Goal: Information Seeking & Learning: Learn about a topic

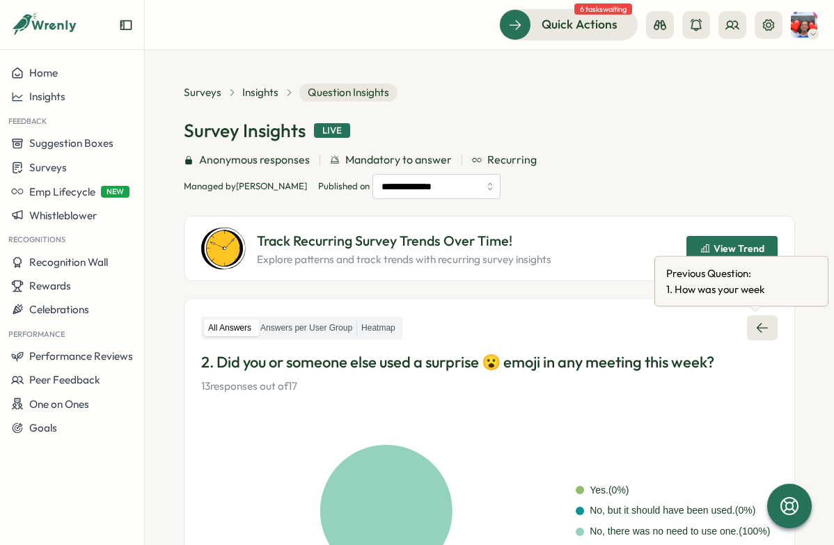
click at [757, 331] on icon at bounding box center [762, 328] width 14 height 14
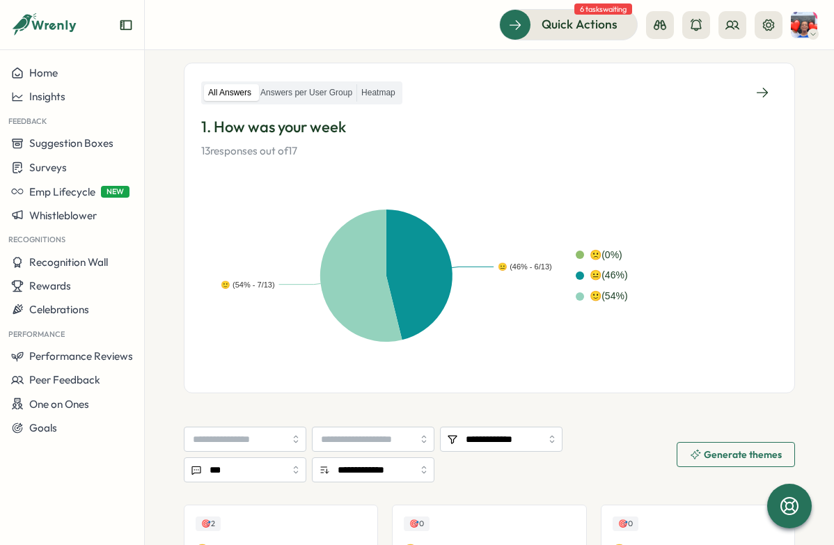
scroll to position [235, 0]
click at [602, 187] on div "😐 (46% - 6/13) 🙂 (54% - 7/13) 🙁 ( 0 %) 😐 ( 46 %) 🙂 ( 54 %)" at bounding box center [489, 276] width 576 height 201
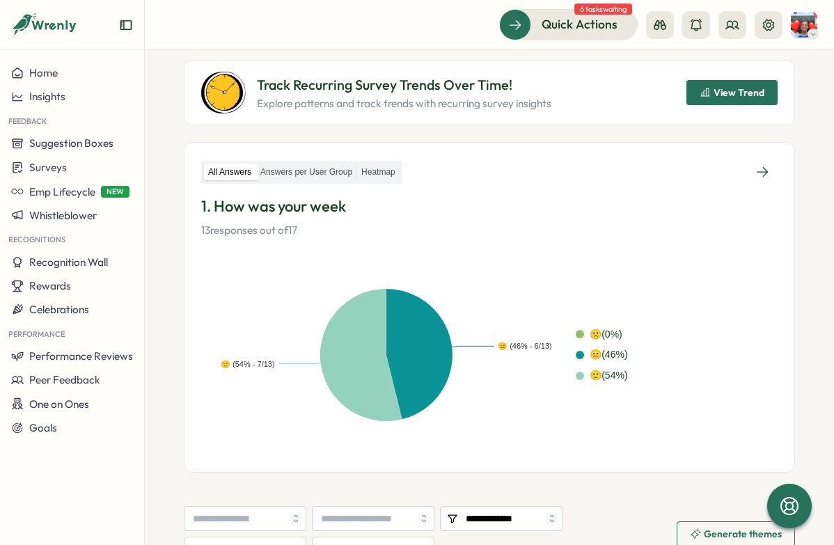
scroll to position [109, 0]
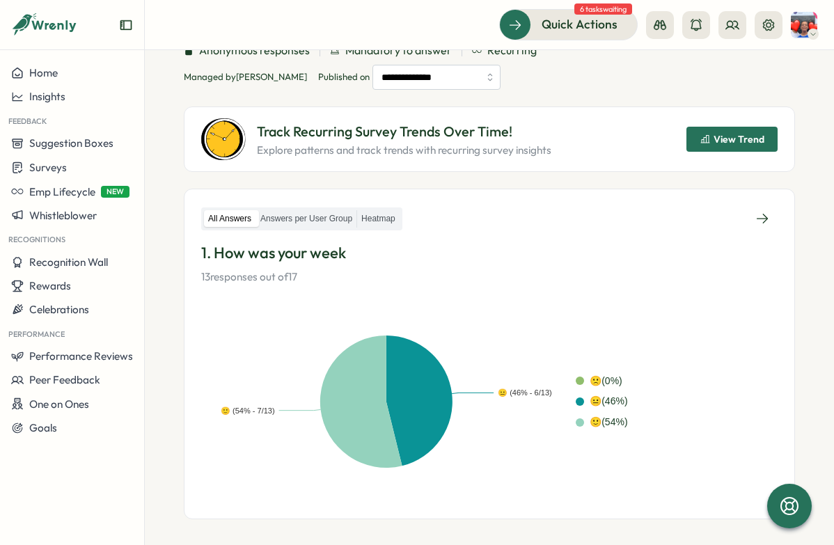
click at [714, 141] on span "View Trend" at bounding box center [739, 139] width 51 height 10
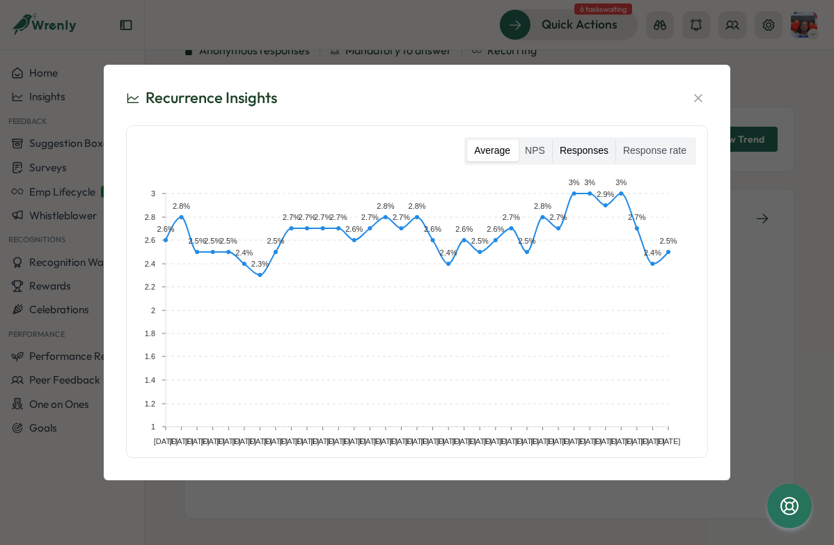
click at [597, 150] on label "Responses" at bounding box center [584, 151] width 63 height 22
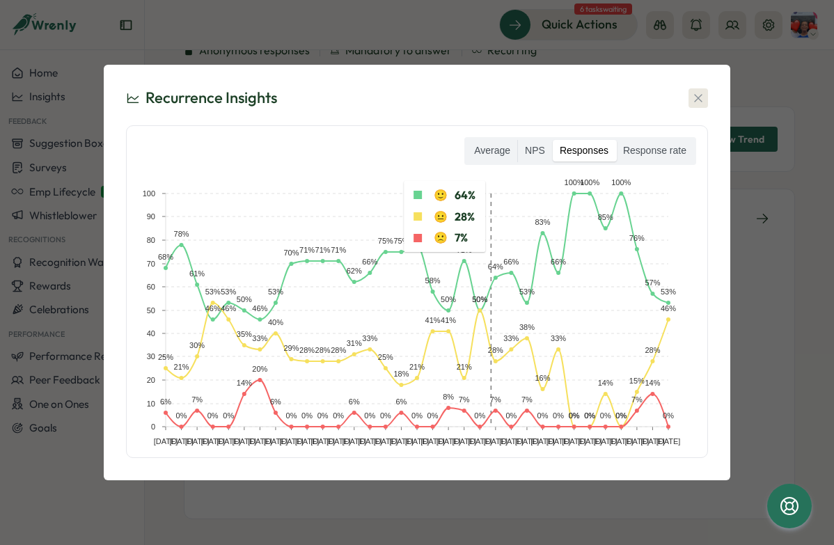
click at [700, 97] on icon "button" at bounding box center [698, 98] width 14 height 14
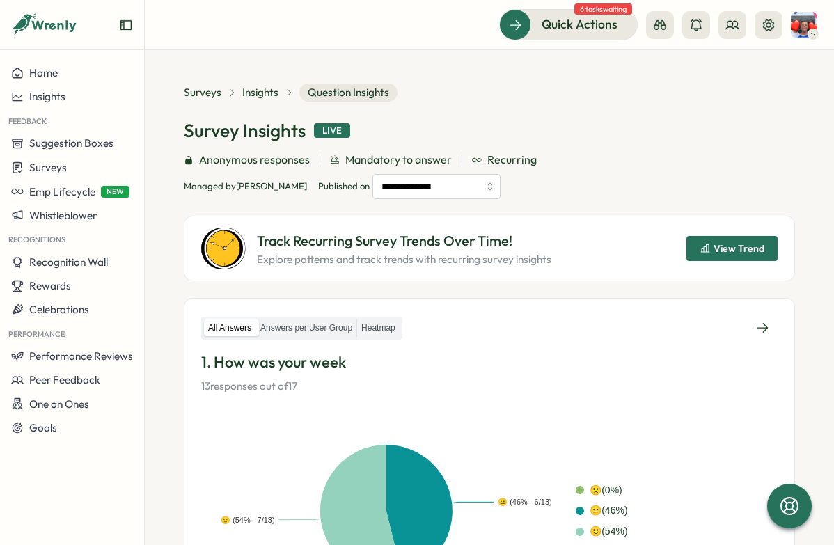
scroll to position [0, 0]
click at [755, 325] on icon at bounding box center [762, 328] width 14 height 14
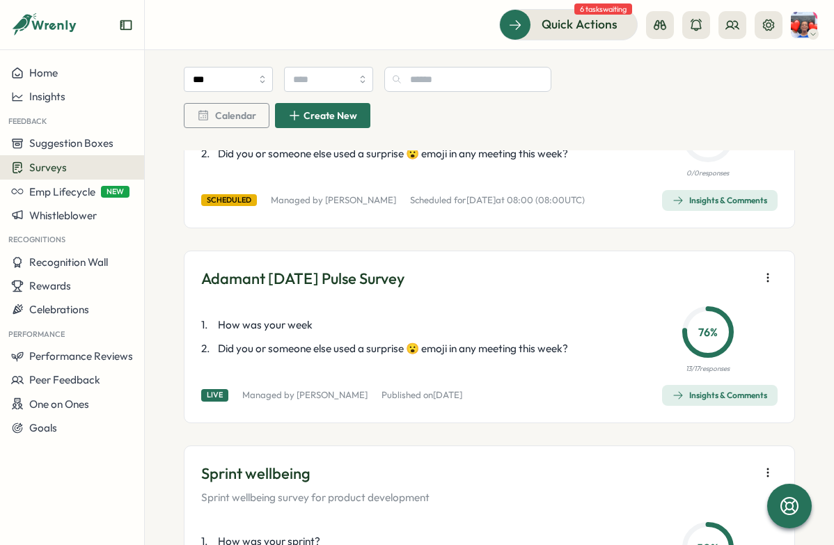
scroll to position [367, 0]
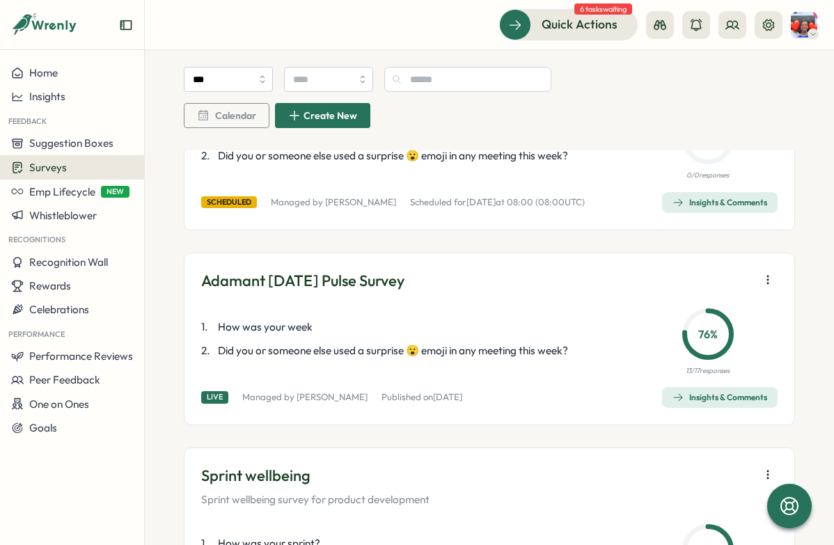
click at [718, 389] on span "Insights & Comments" at bounding box center [720, 397] width 95 height 19
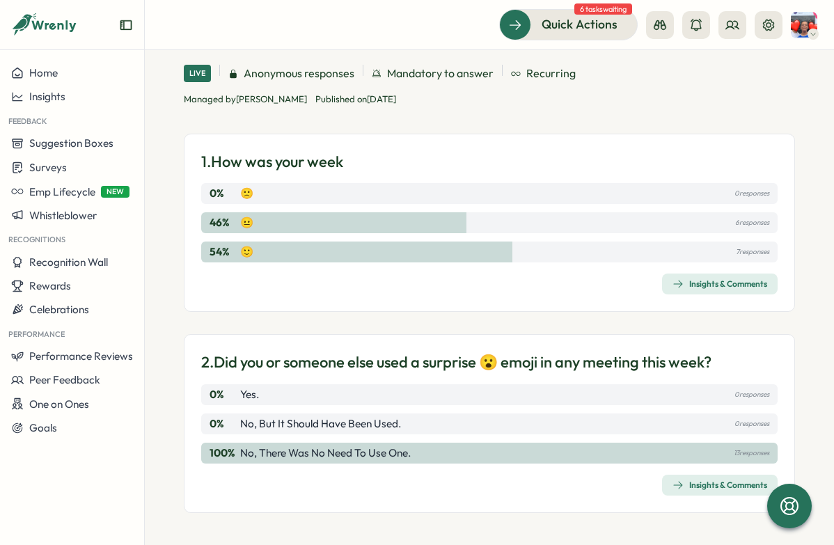
scroll to position [91, 0]
click at [695, 481] on div "Insights & Comments" at bounding box center [720, 485] width 95 height 11
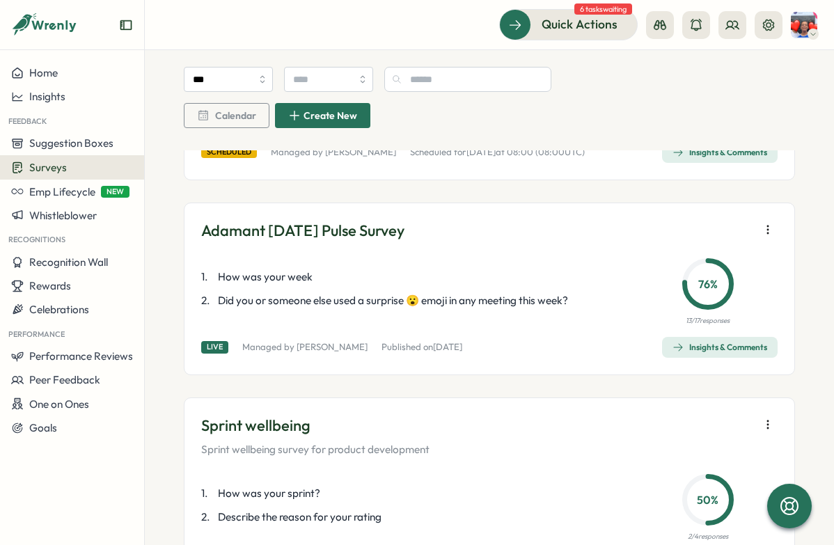
scroll to position [419, 0]
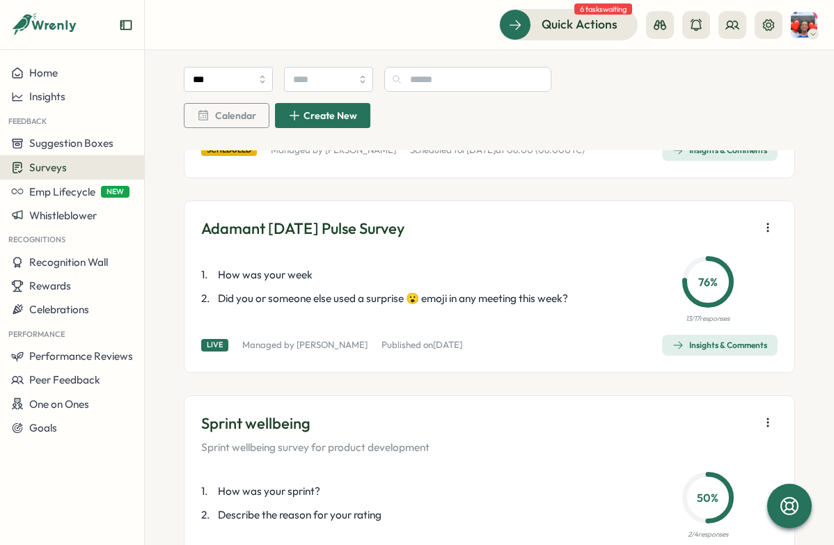
click at [722, 345] on div "Insights & Comments" at bounding box center [720, 345] width 95 height 11
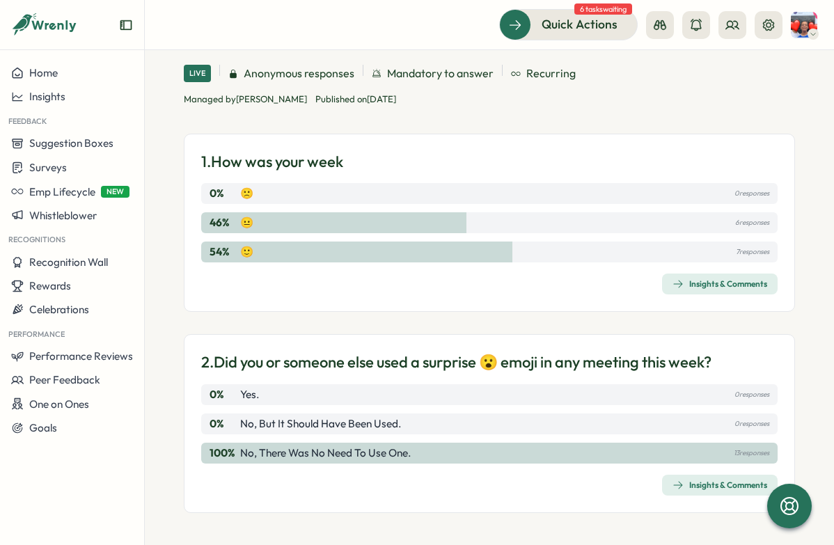
scroll to position [91, 0]
click at [677, 480] on div "Insights & Comments" at bounding box center [720, 485] width 95 height 11
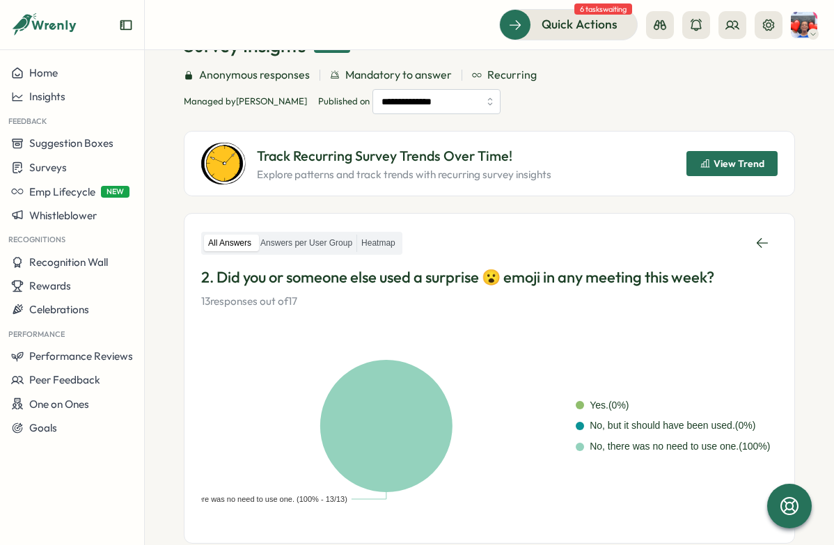
scroll to position [84, 0]
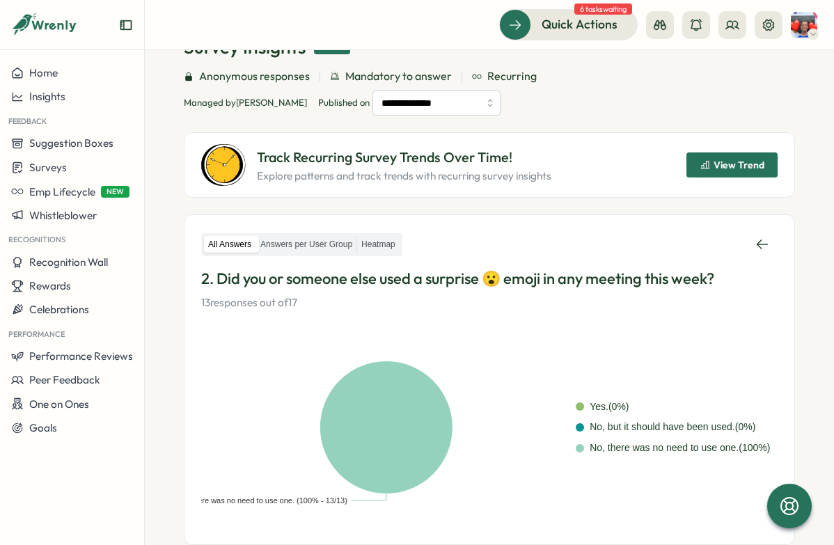
click at [746, 162] on span "View Trend" at bounding box center [739, 165] width 51 height 10
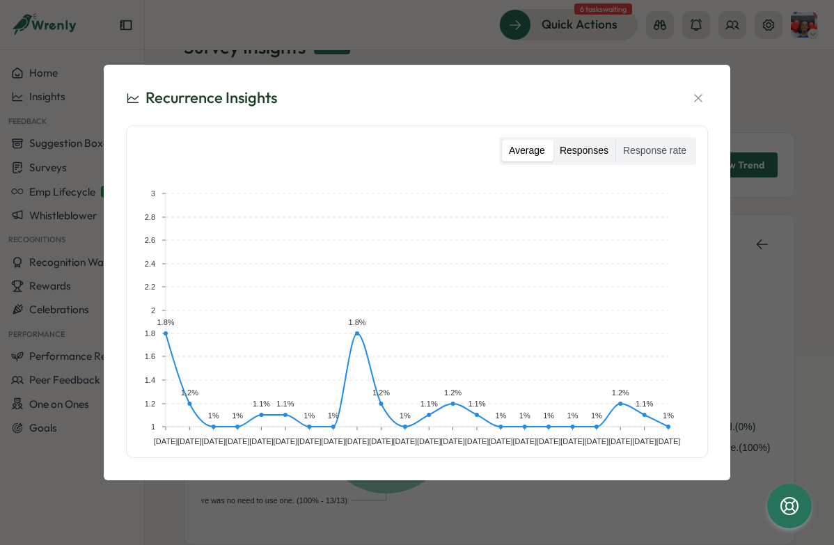
click at [582, 157] on label "Responses" at bounding box center [584, 151] width 63 height 22
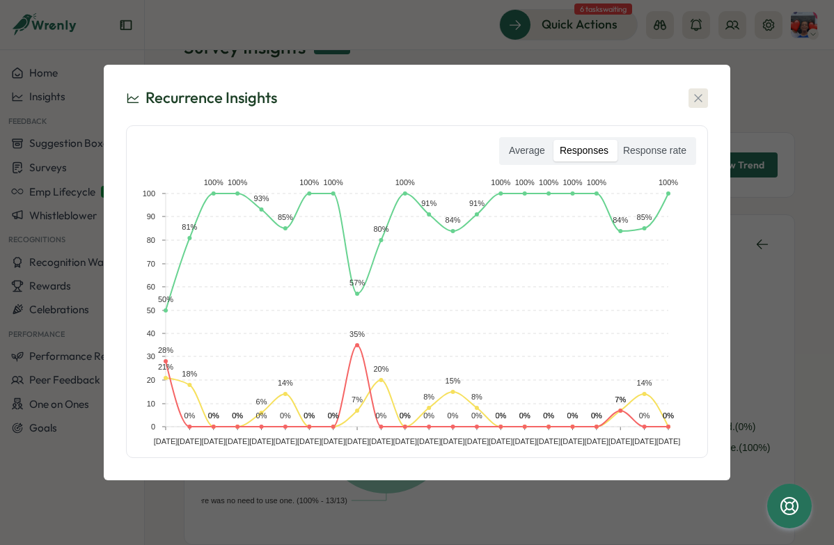
click at [698, 93] on icon "button" at bounding box center [698, 98] width 14 height 14
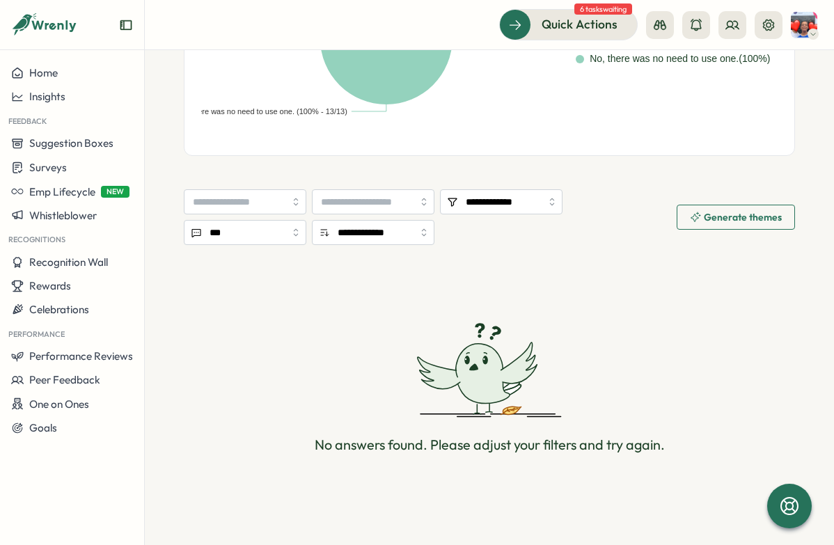
scroll to position [471, 0]
